Goal: Navigation & Orientation: Find specific page/section

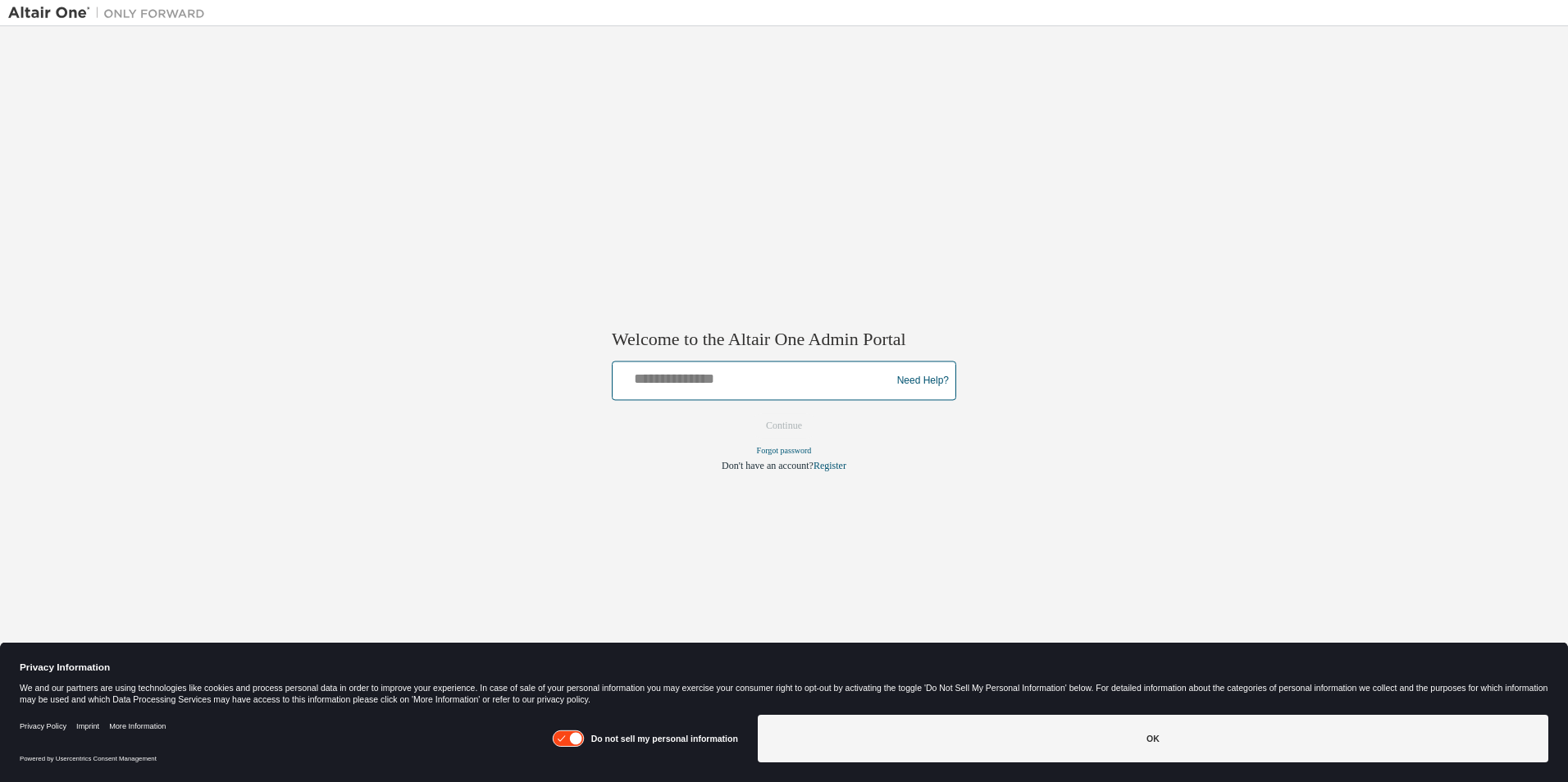
type input "**********"
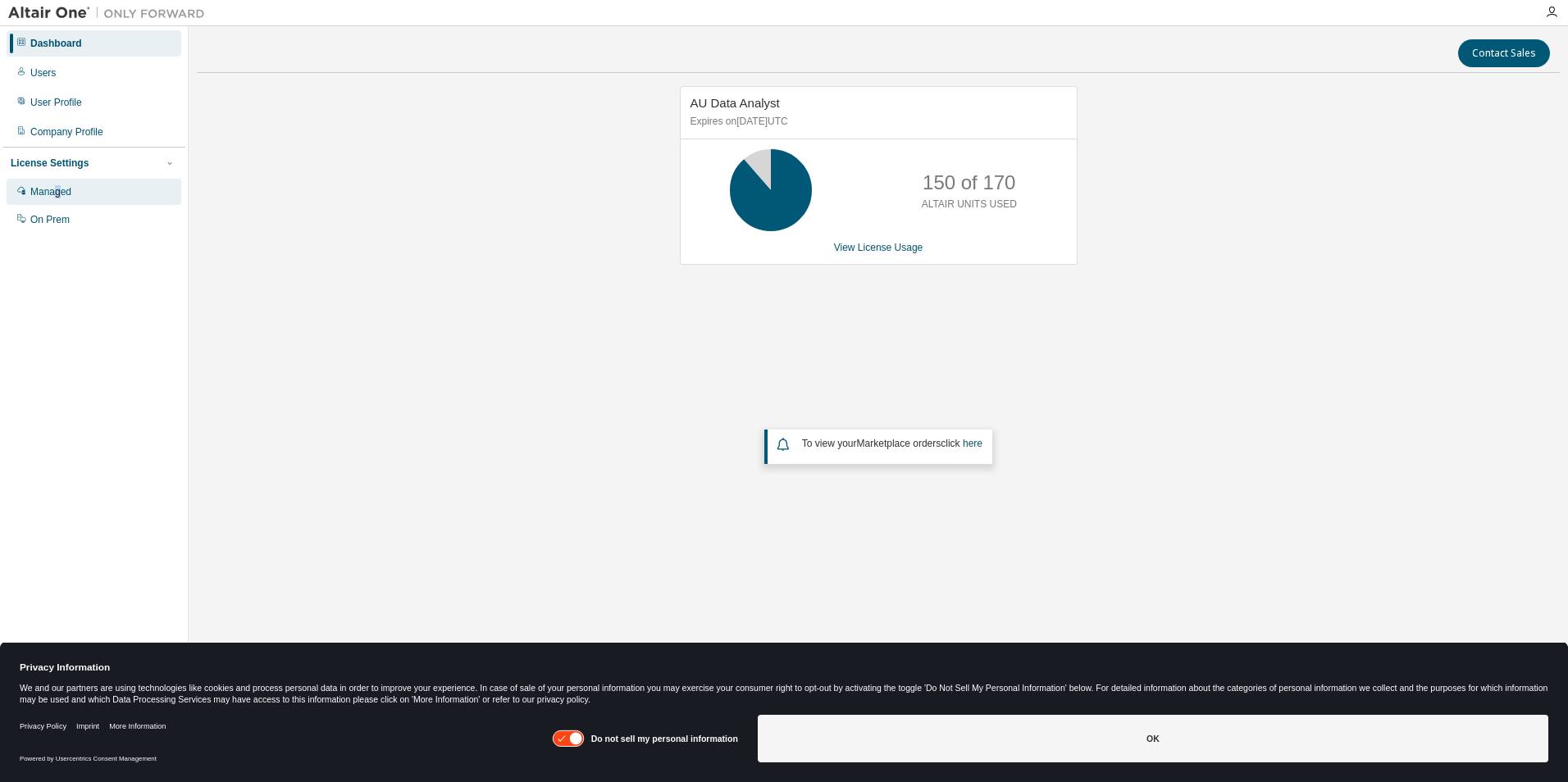
click at [59, 191] on div "Managed" at bounding box center [51, 191] width 41 height 13
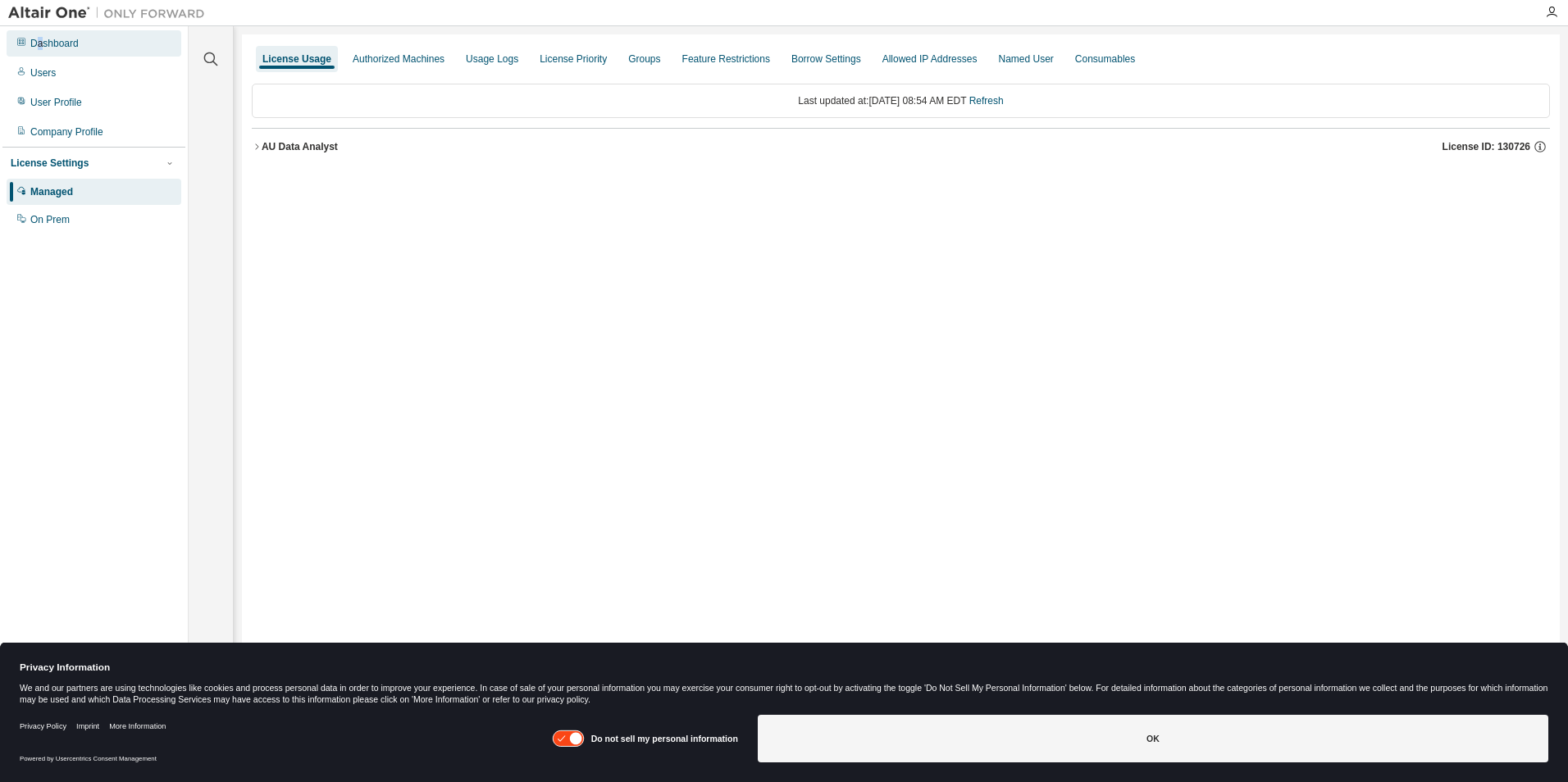
click at [43, 42] on div "Dashboard" at bounding box center [54, 43] width 48 height 13
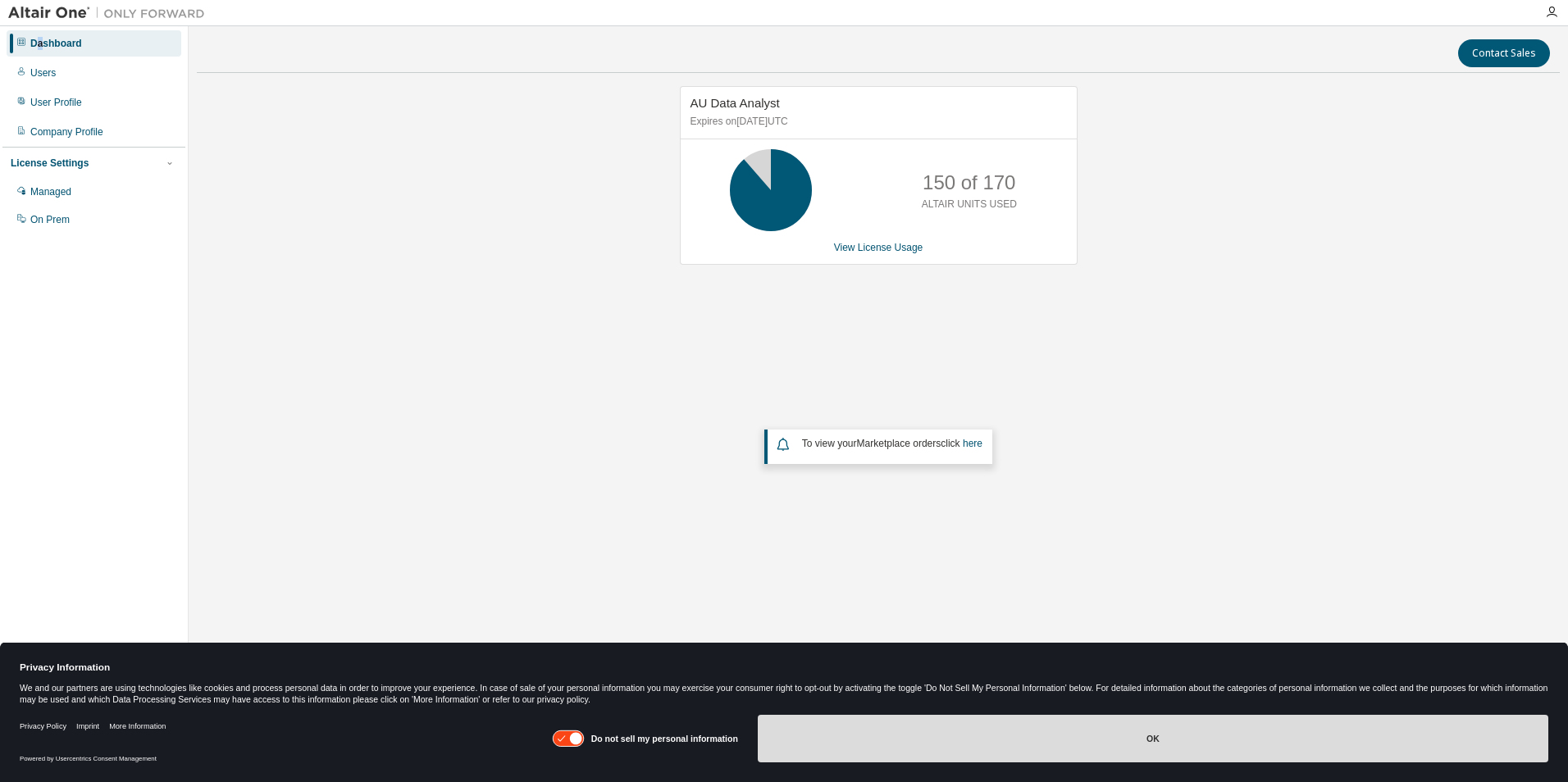
click at [1208, 726] on button "OK" at bounding box center [1153, 739] width 791 height 48
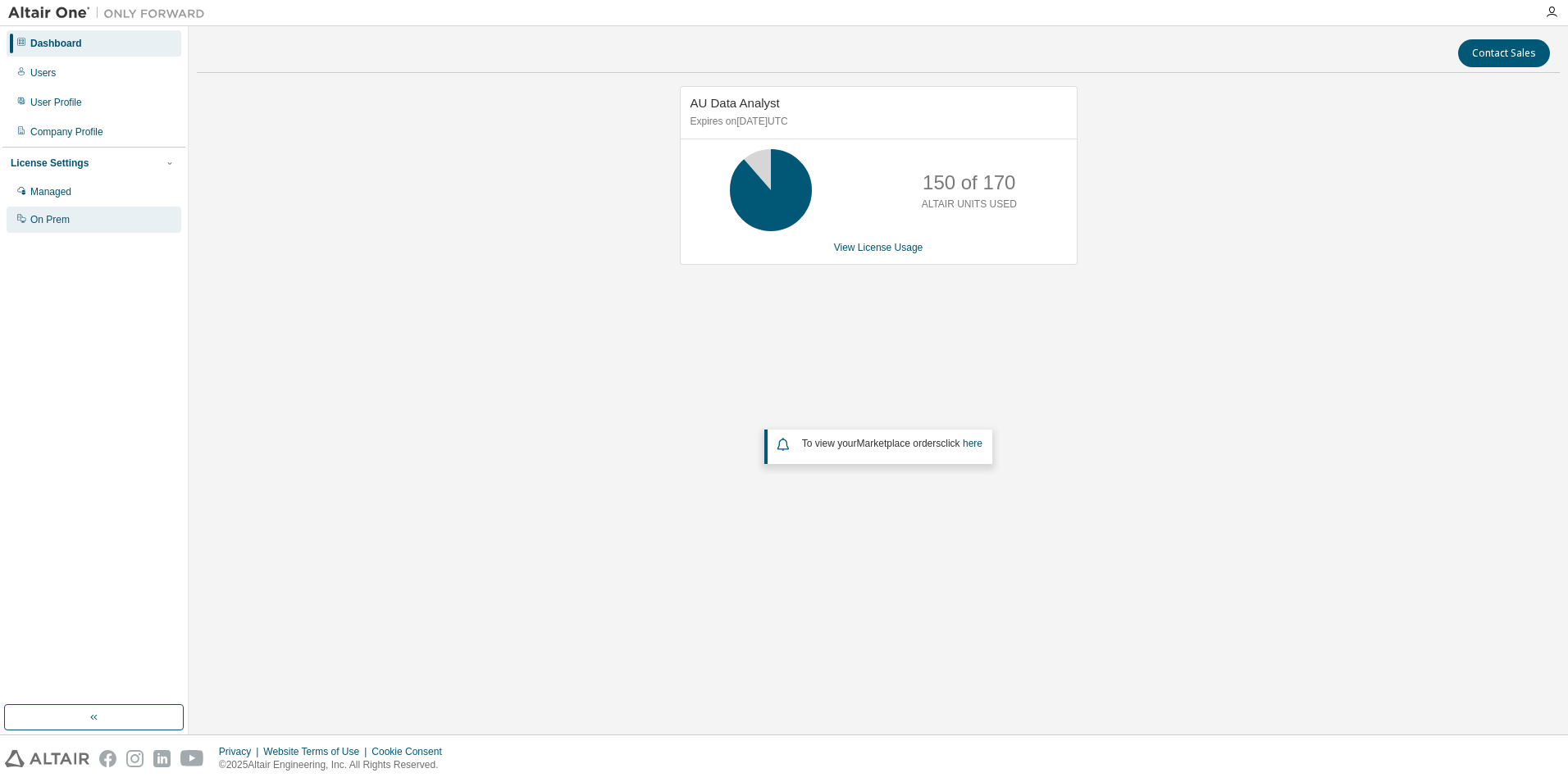
click at [45, 224] on div "On Prem" at bounding box center [50, 219] width 39 height 13
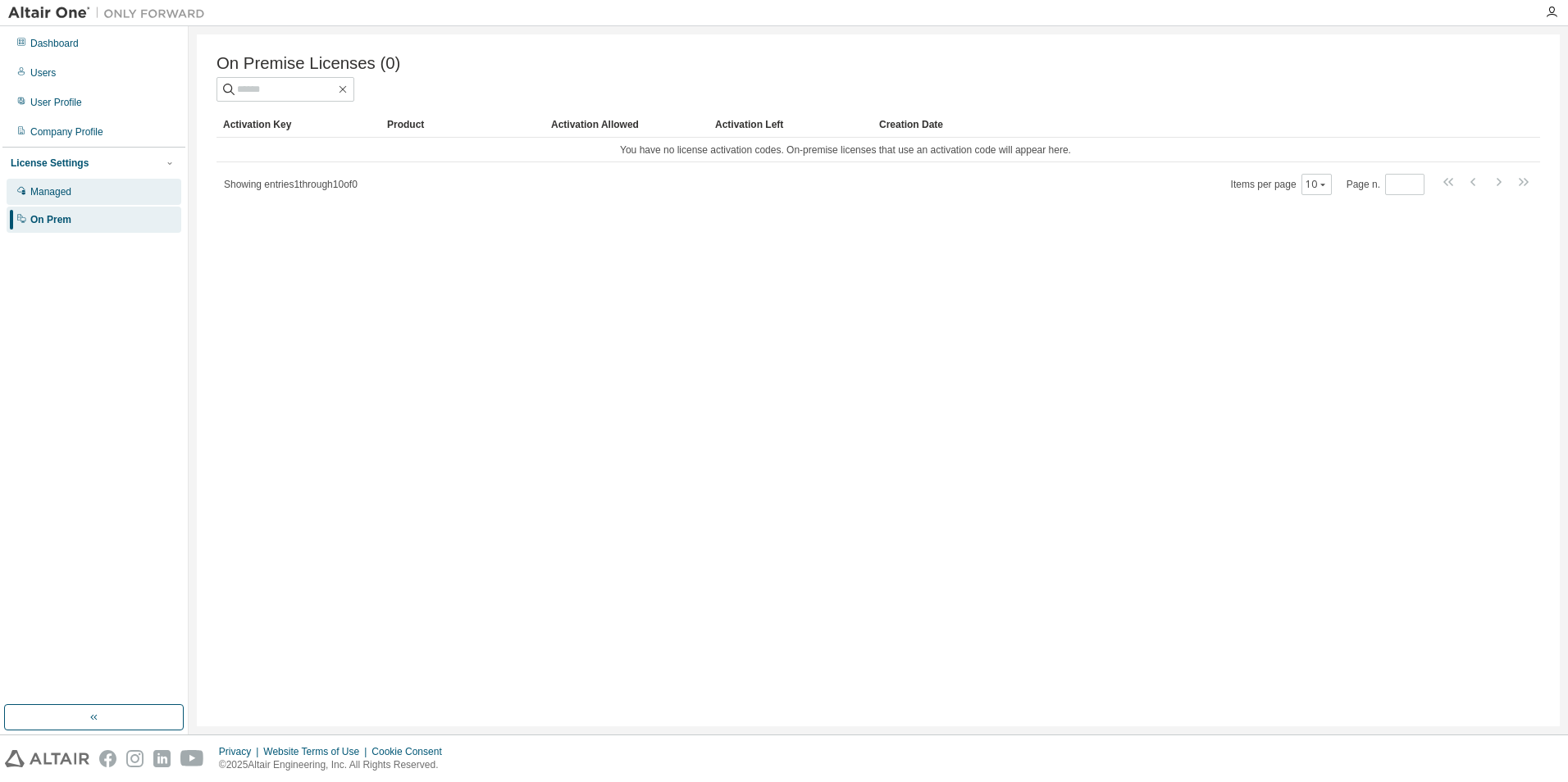
click at [45, 197] on div "Managed" at bounding box center [51, 191] width 41 height 13
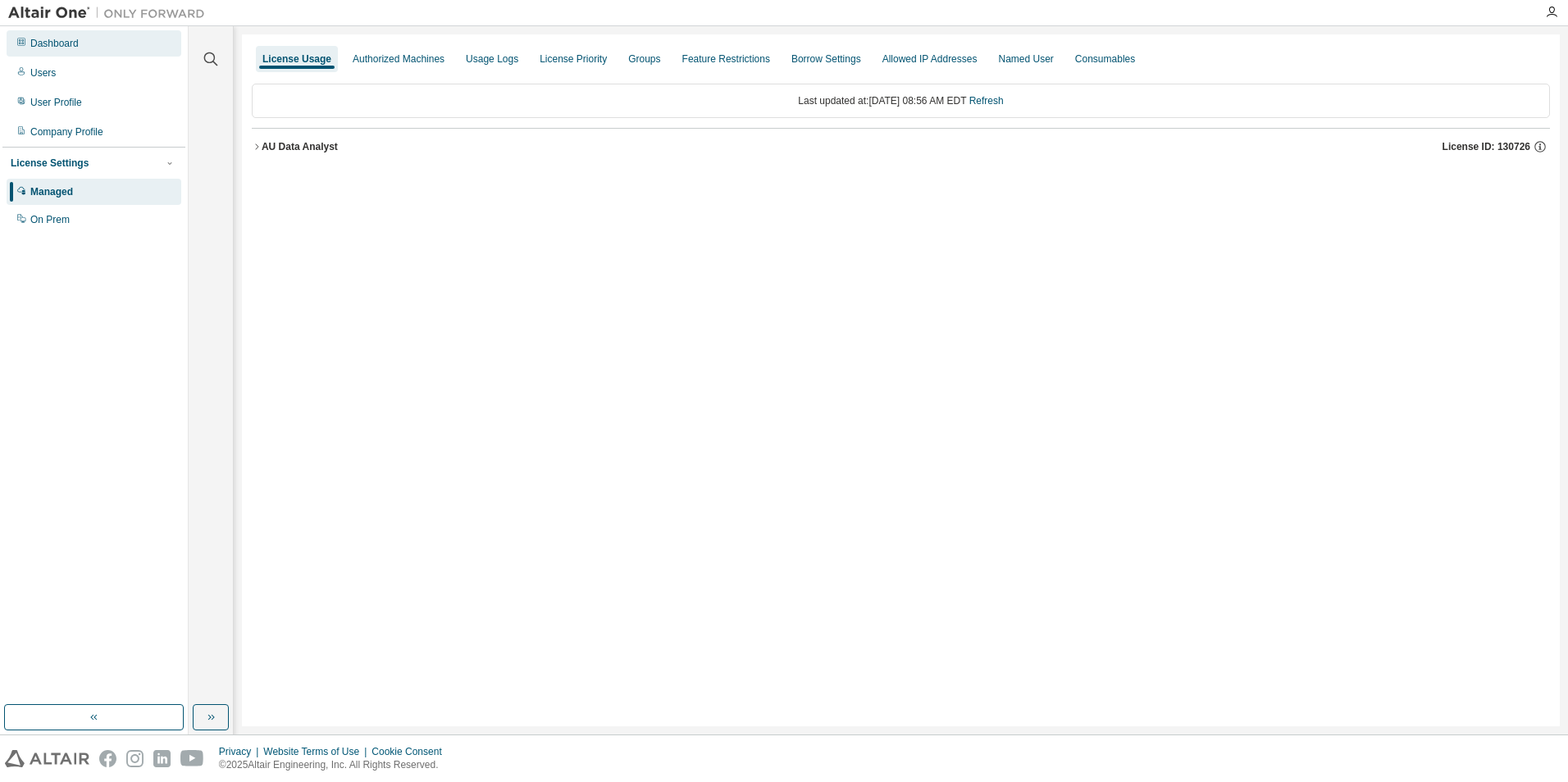
click at [49, 55] on div "Dashboard" at bounding box center [94, 43] width 175 height 27
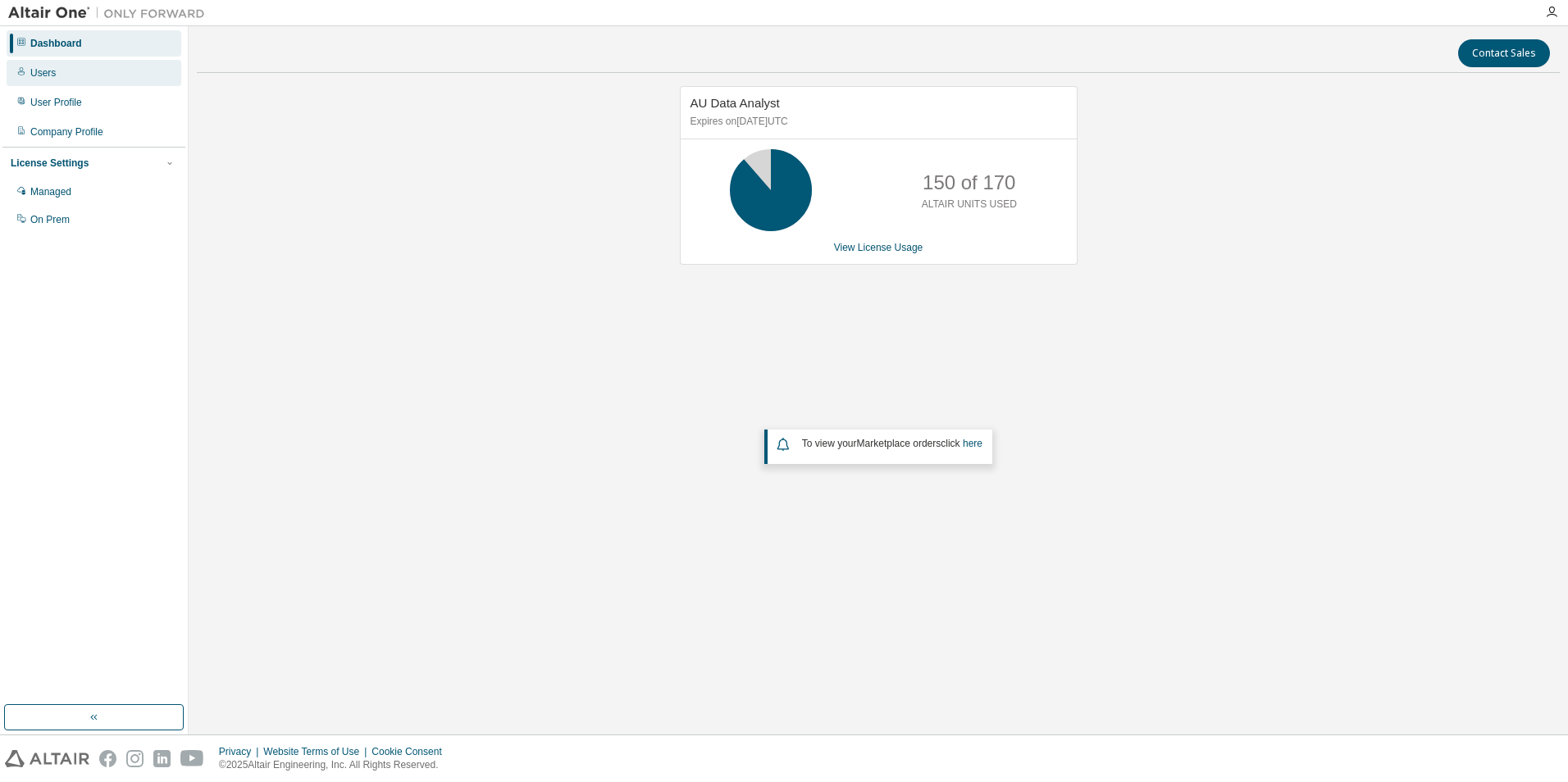
click at [40, 74] on div "Users" at bounding box center [43, 73] width 26 height 13
